Goal: Task Accomplishment & Management: Use online tool/utility

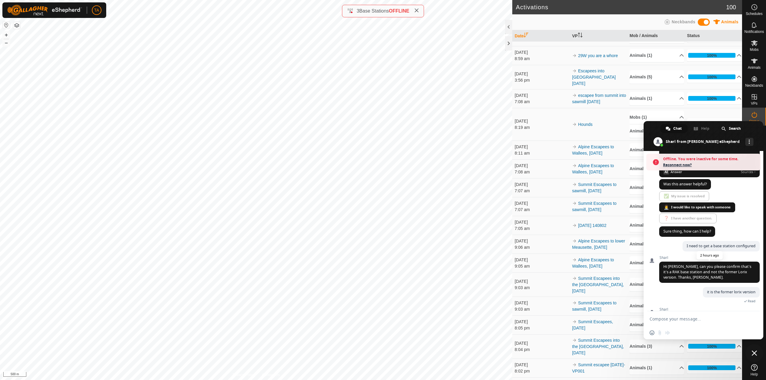
scroll to position [333, 0]
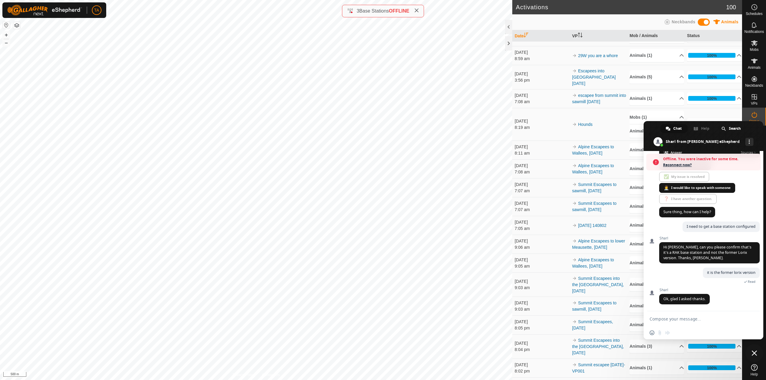
click at [684, 166] on span "Reconnect now?" at bounding box center [710, 165] width 94 height 6
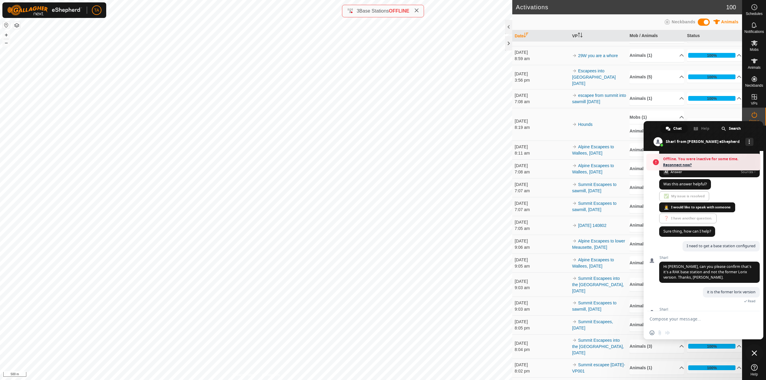
scroll to position [325, 0]
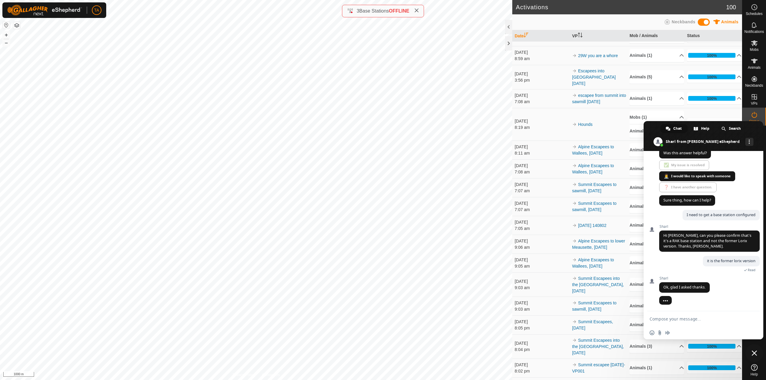
click at [16, 25] on button "button" at bounding box center [16, 25] width 7 height 7
click at [759, 66] on span "Animals" at bounding box center [753, 68] width 13 height 4
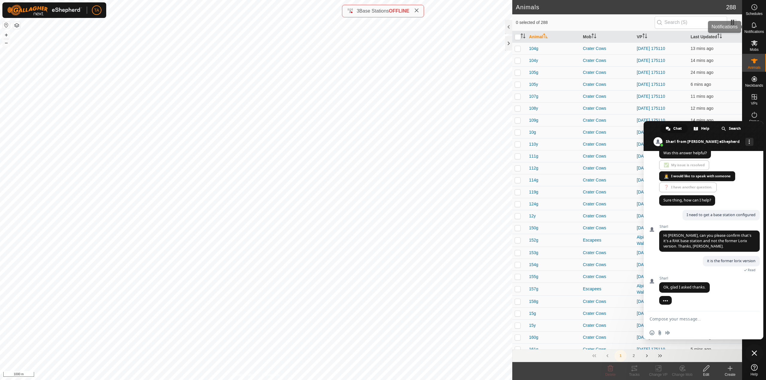
click at [760, 19] on div "Notifications" at bounding box center [754, 27] width 24 height 18
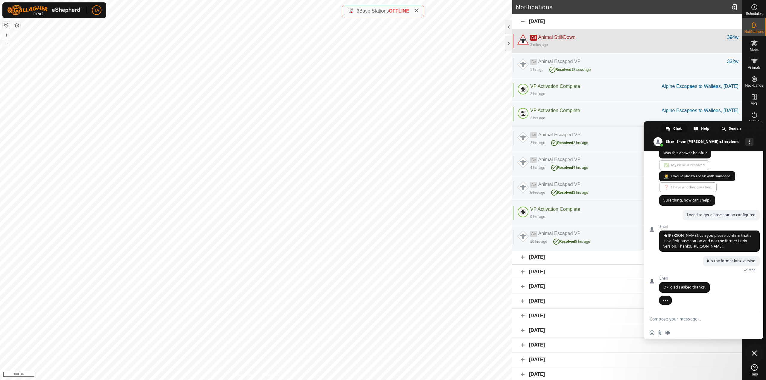
click at [605, 43] on div "3 mins ago" at bounding box center [634, 44] width 208 height 7
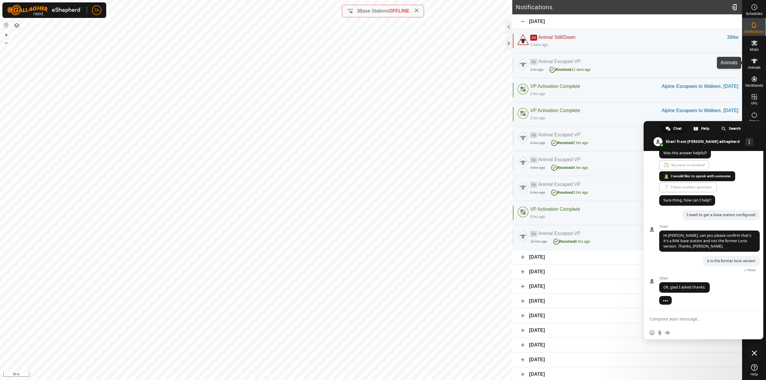
click at [759, 61] on es-animals-svg-icon at bounding box center [754, 61] width 11 height 10
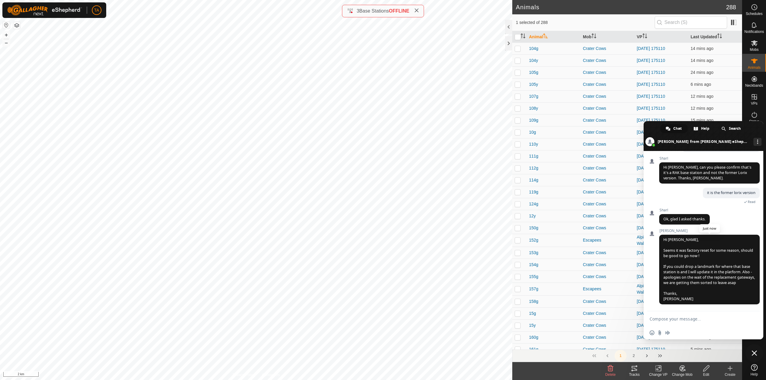
scroll to position [394, 0]
click at [680, 319] on textarea "Compose your message..." at bounding box center [696, 318] width 94 height 5
type textarea "sounds good. It is just at the home place"
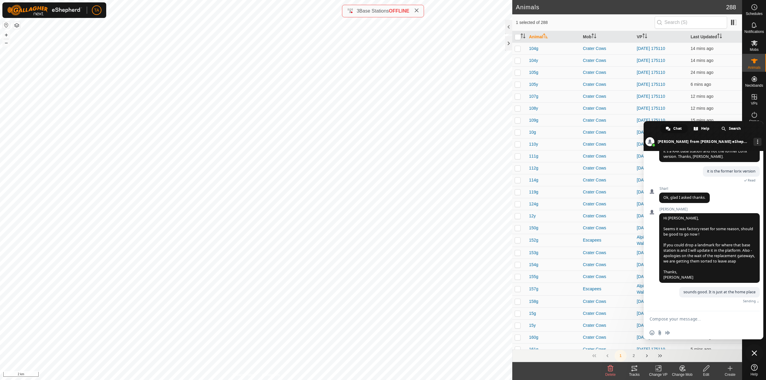
scroll to position [408, 0]
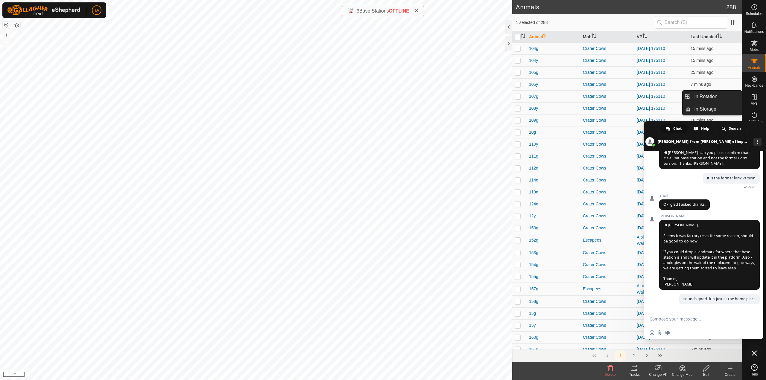
click at [765, 346] on div at bounding box center [754, 261] width 24 height 200
drag, startPoint x: 704, startPoint y: 124, endPoint x: 629, endPoint y: 106, distance: 77.2
click at [590, 79] on body "TA Schedules Notifications Mobs Animals Neckbands VPs Status Infra Heatmap Help…" at bounding box center [383, 190] width 766 height 380
drag, startPoint x: 653, startPoint y: 125, endPoint x: 629, endPoint y: 174, distance: 54.8
click at [598, 157] on body "TA Schedules Notifications Mobs Animals Neckbands VPs Status Infra Heatmap Help…" at bounding box center [383, 190] width 766 height 380
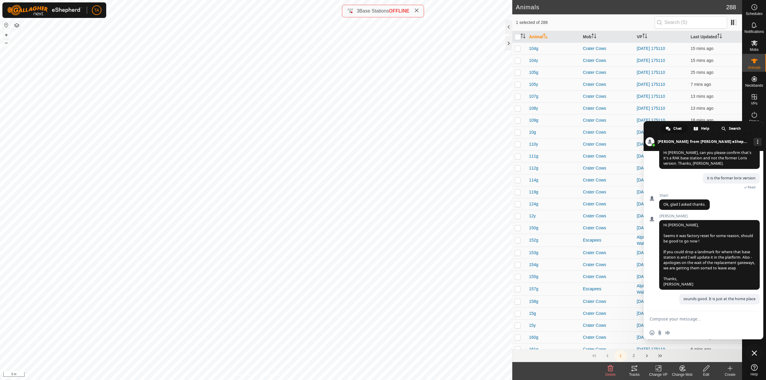
click at [757, 353] on span "Close chat" at bounding box center [754, 353] width 18 height 18
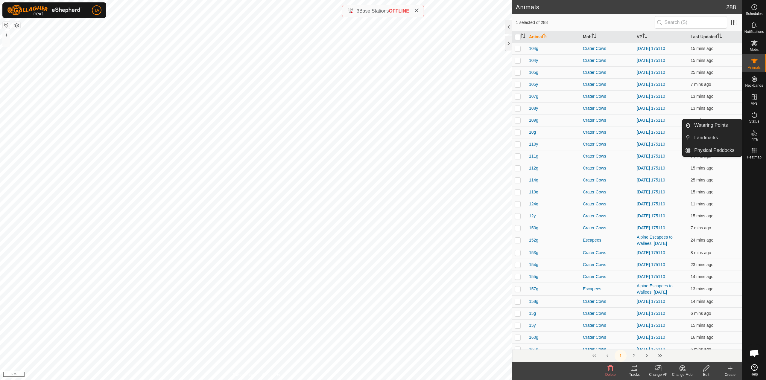
click at [758, 132] on es-infrastructure-svg-icon at bounding box center [754, 133] width 11 height 10
click at [713, 137] on link "Landmarks" at bounding box center [715, 138] width 51 height 12
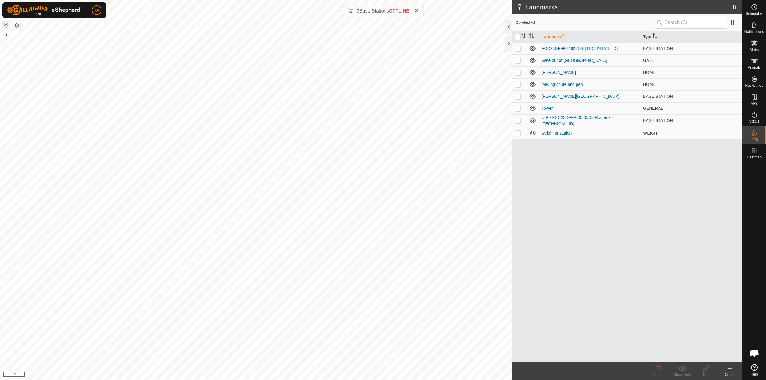
click at [728, 372] on icon at bounding box center [729, 368] width 7 height 7
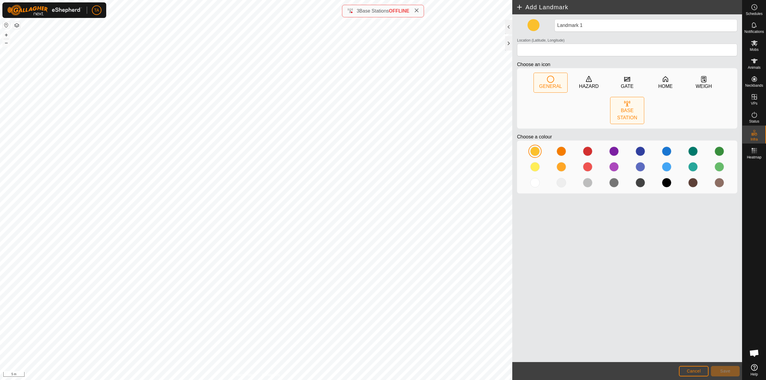
click at [628, 117] on div "BASE STATION" at bounding box center [626, 114] width 33 height 14
type input "49.158726, -119.747444"
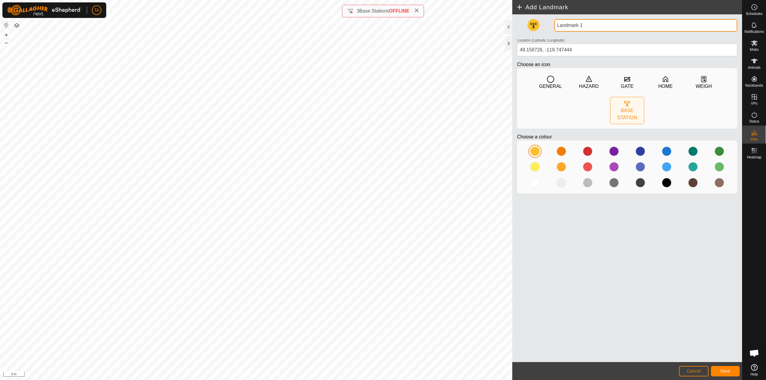
drag, startPoint x: 586, startPoint y: 22, endPoint x: 527, endPoint y: 33, distance: 60.2
click at [526, 25] on div "Landmark 1 Location (Latitude, Longitude) [GEOGRAPHIC_DATA] Choose an icon GENE…" at bounding box center [626, 108] width 225 height 179
type input "base station location for [PERSON_NAME] [DATE]"
click at [724, 371] on span "Save" at bounding box center [725, 371] width 10 height 5
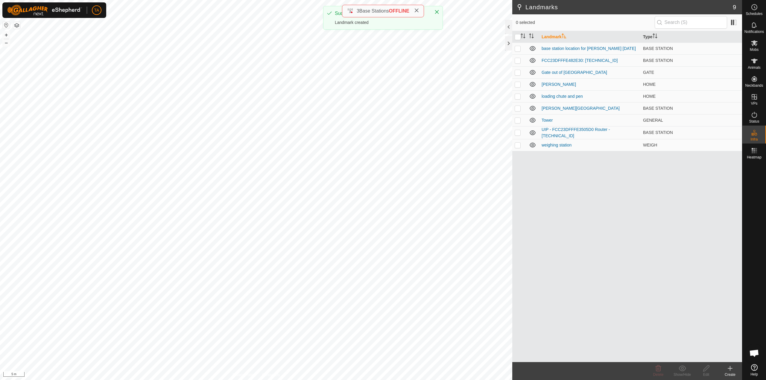
click at [752, 350] on span "Open chat" at bounding box center [754, 354] width 10 height 8
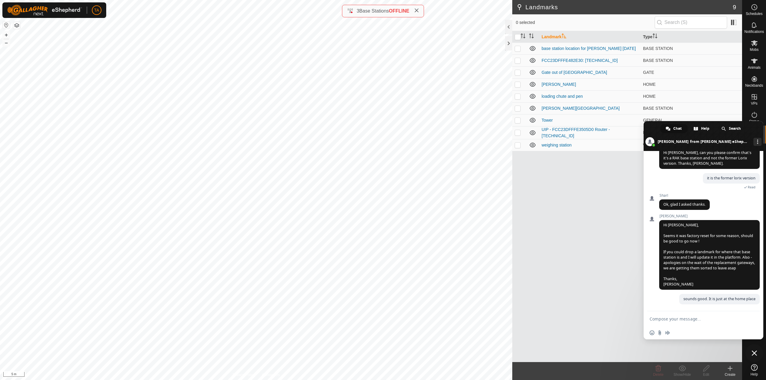
click at [692, 322] on form at bounding box center [696, 319] width 94 height 16
click at [695, 318] on textarea "Compose your message..." at bounding box center [696, 318] width 94 height 5
type textarea "thank you very much"
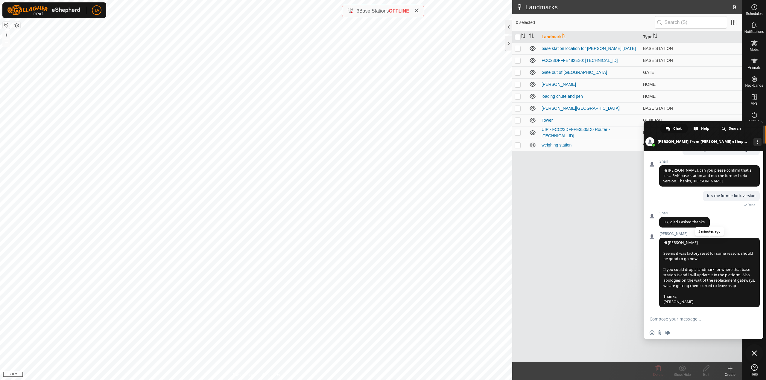
scroll to position [420, 0]
